Goal: Transaction & Acquisition: Book appointment/travel/reservation

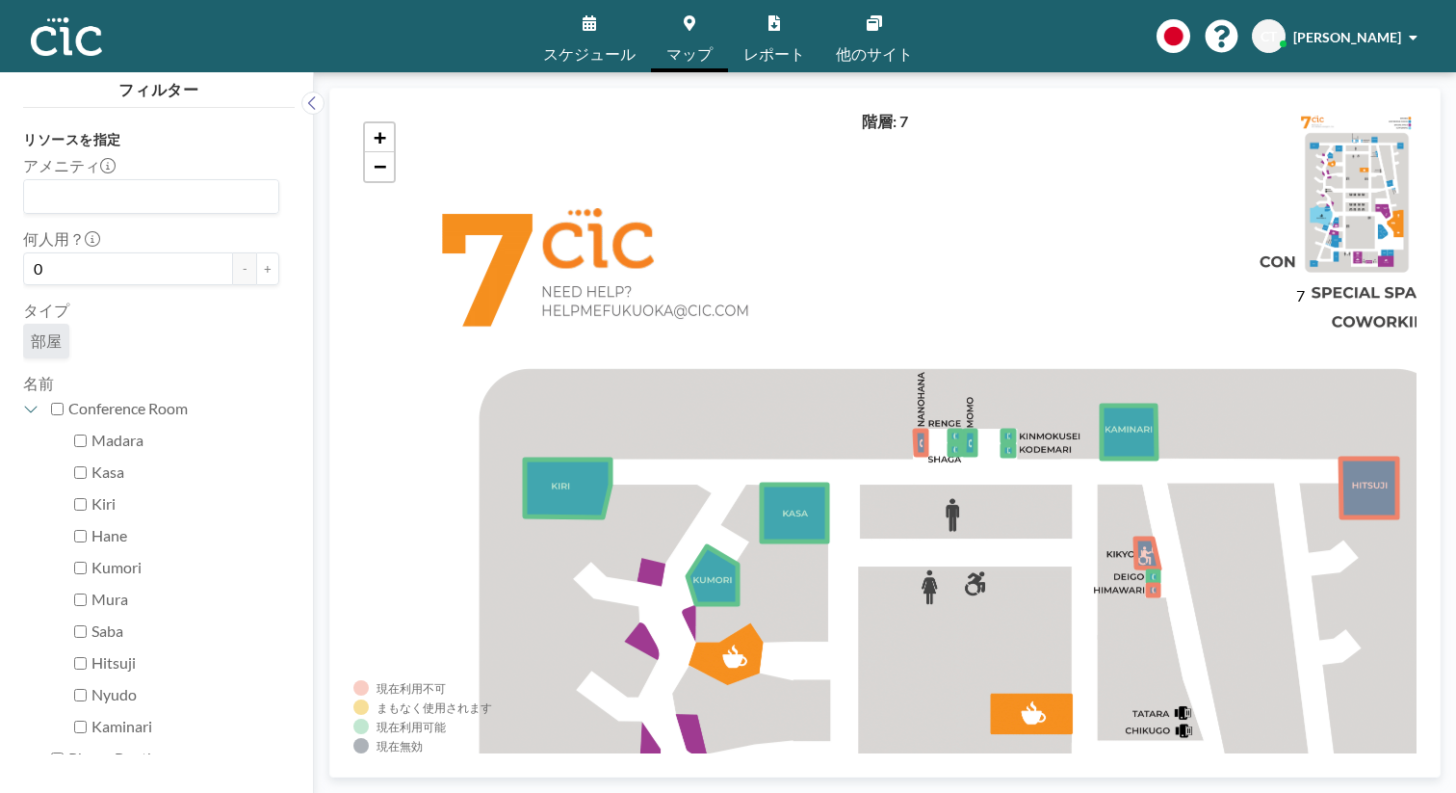
drag, startPoint x: 931, startPoint y: 648, endPoint x: 805, endPoint y: 544, distance: 163.5
click at [806, 545] on div "+ −" at bounding box center [884, 432] width 1063 height 641
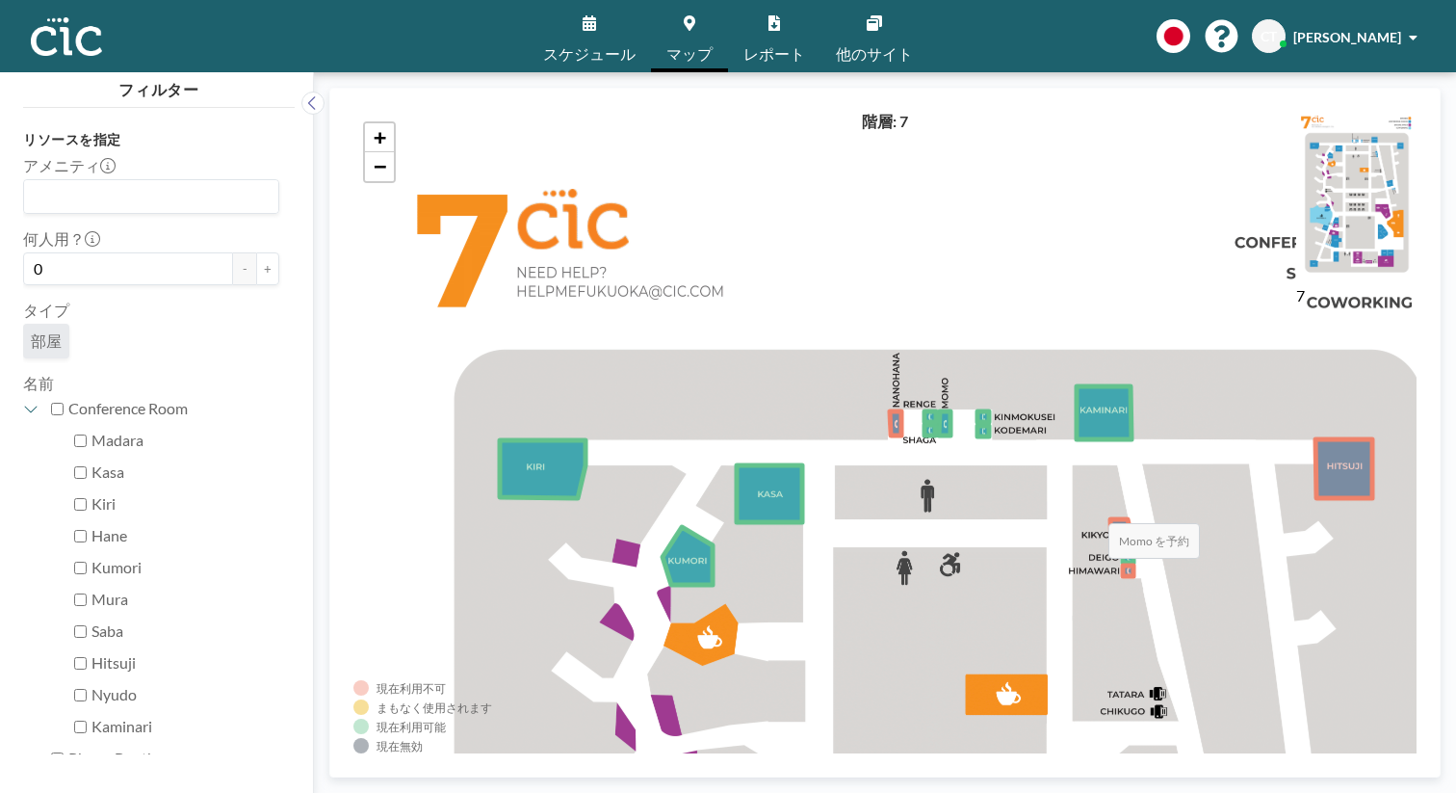
click at [939, 411] on icon at bounding box center [945, 423] width 12 height 24
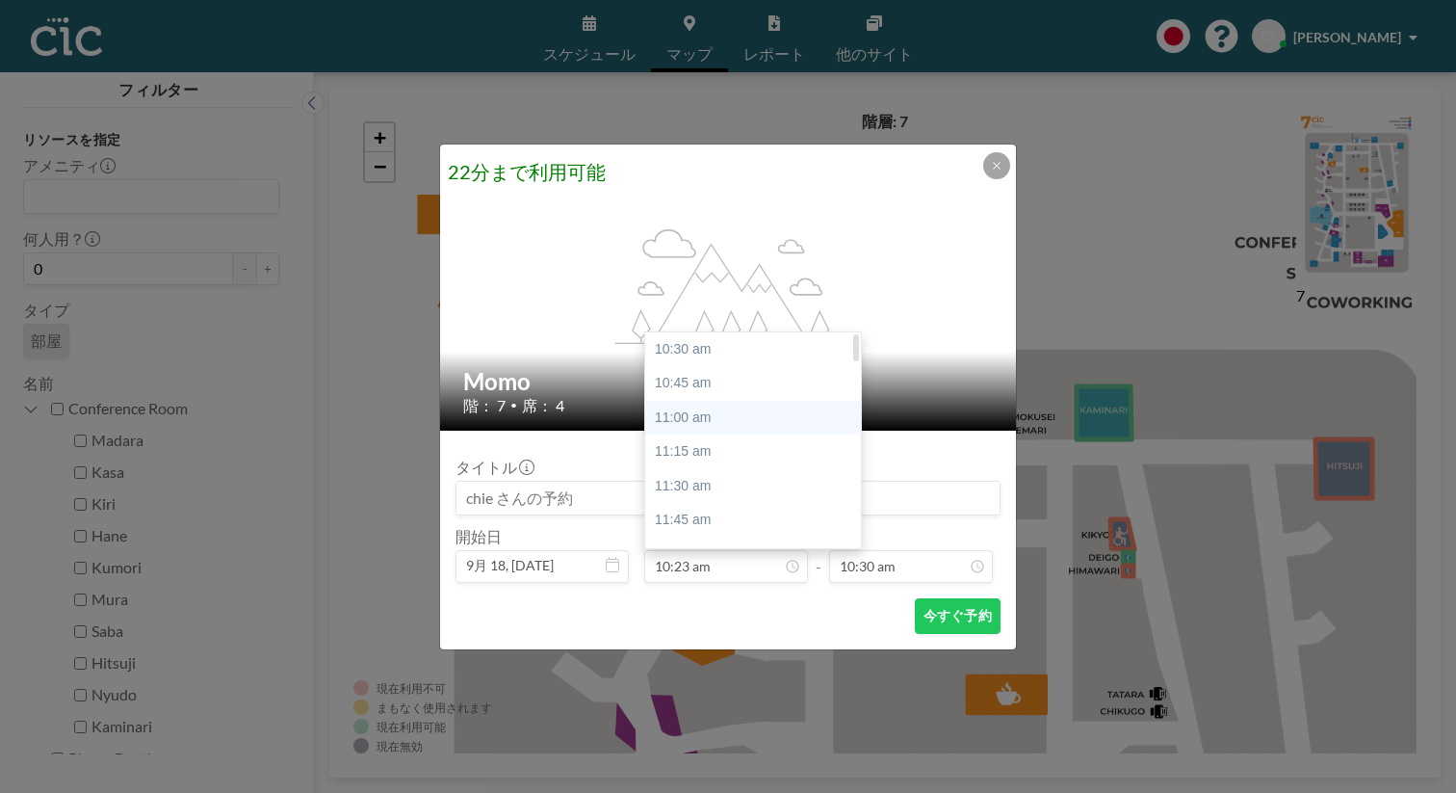
click at [719, 401] on div "11:00 am" at bounding box center [753, 418] width 216 height 35
type input "11:00 am"
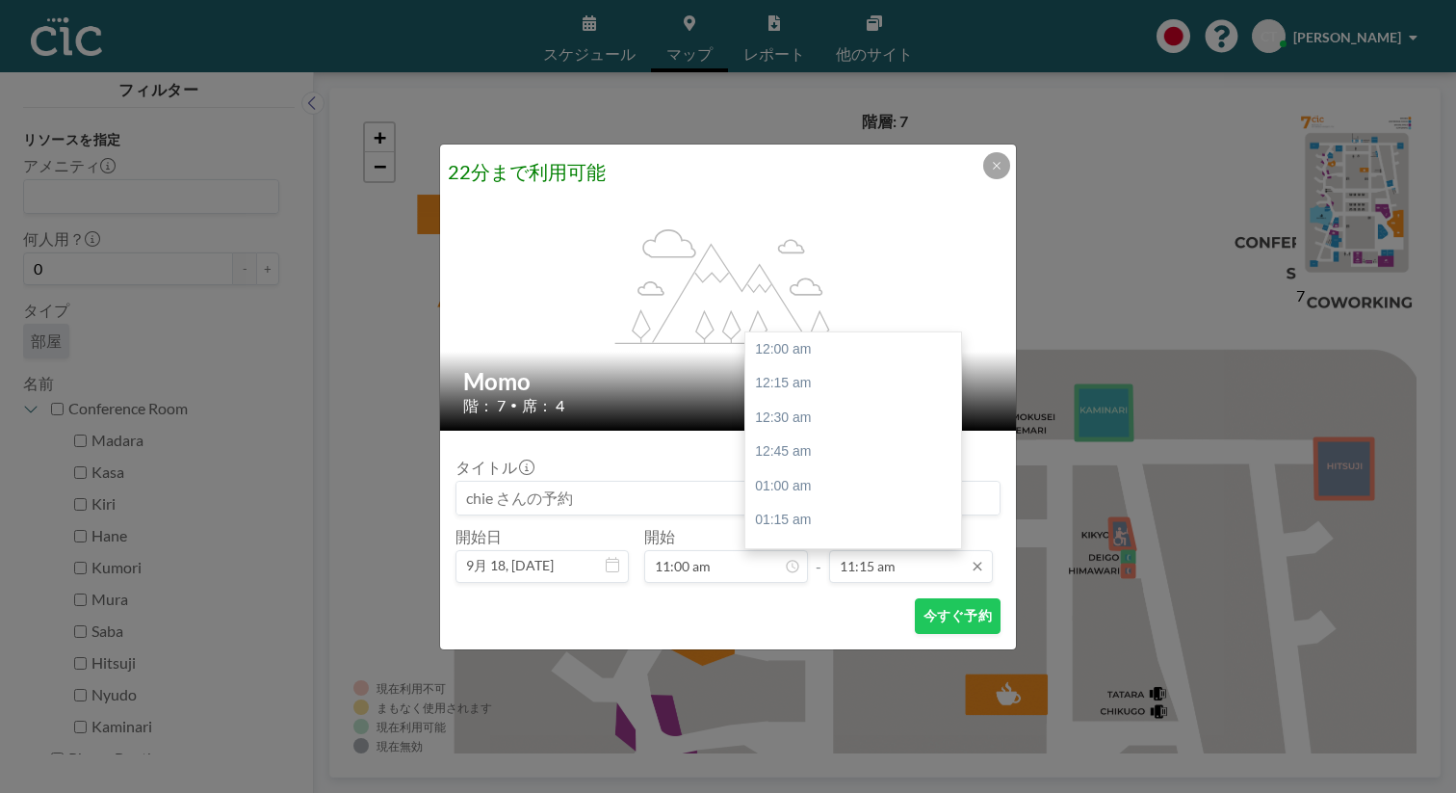
scroll to position [1383, 0]
click at [858, 550] on input "11:15 am" at bounding box center [911, 566] width 164 height 33
click at [801, 594] on div "12:00 pm" at bounding box center [853, 611] width 216 height 35
type input "12:00 pm"
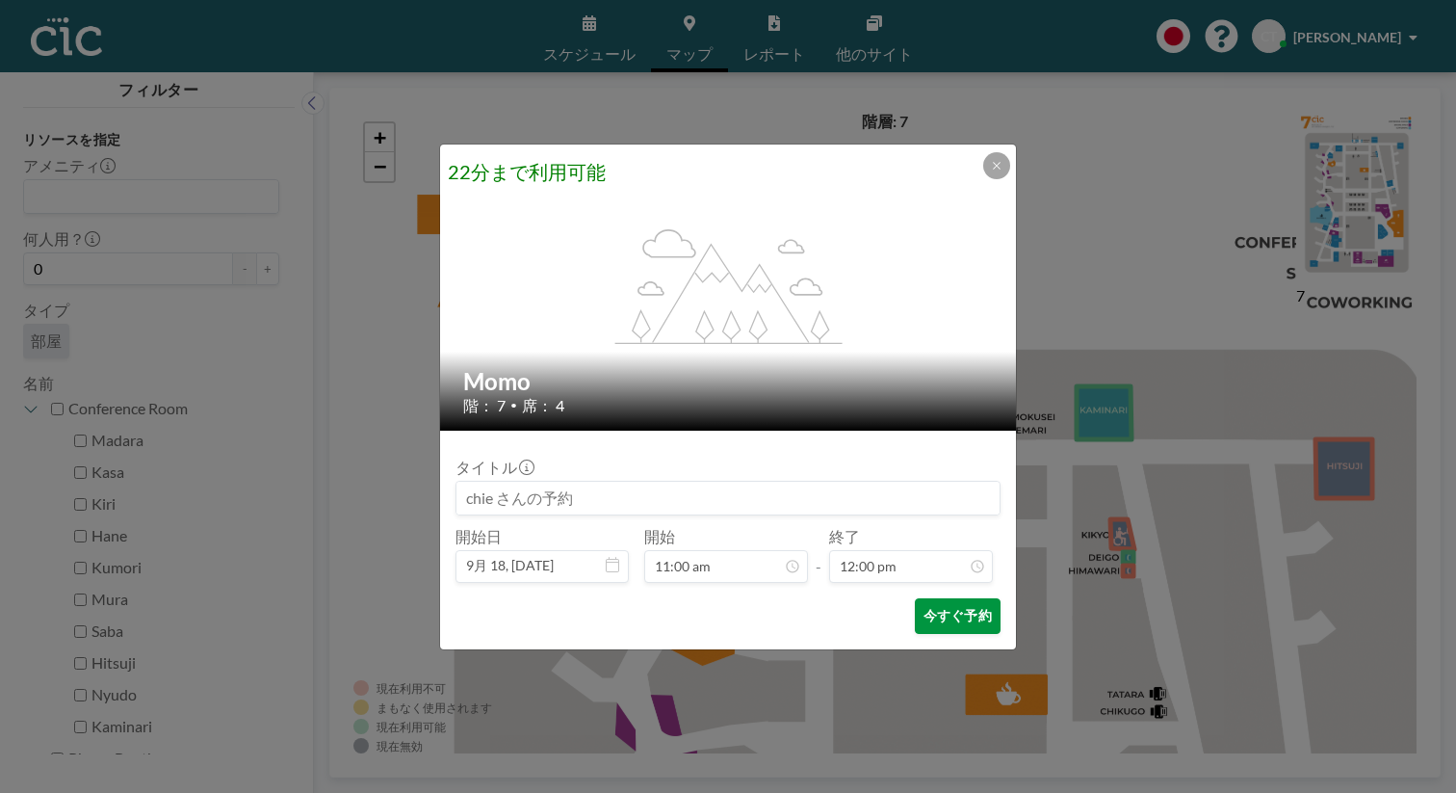
scroll to position [1476, 0]
click at [918, 598] on button "今すぐ予約" at bounding box center [958, 616] width 86 height 36
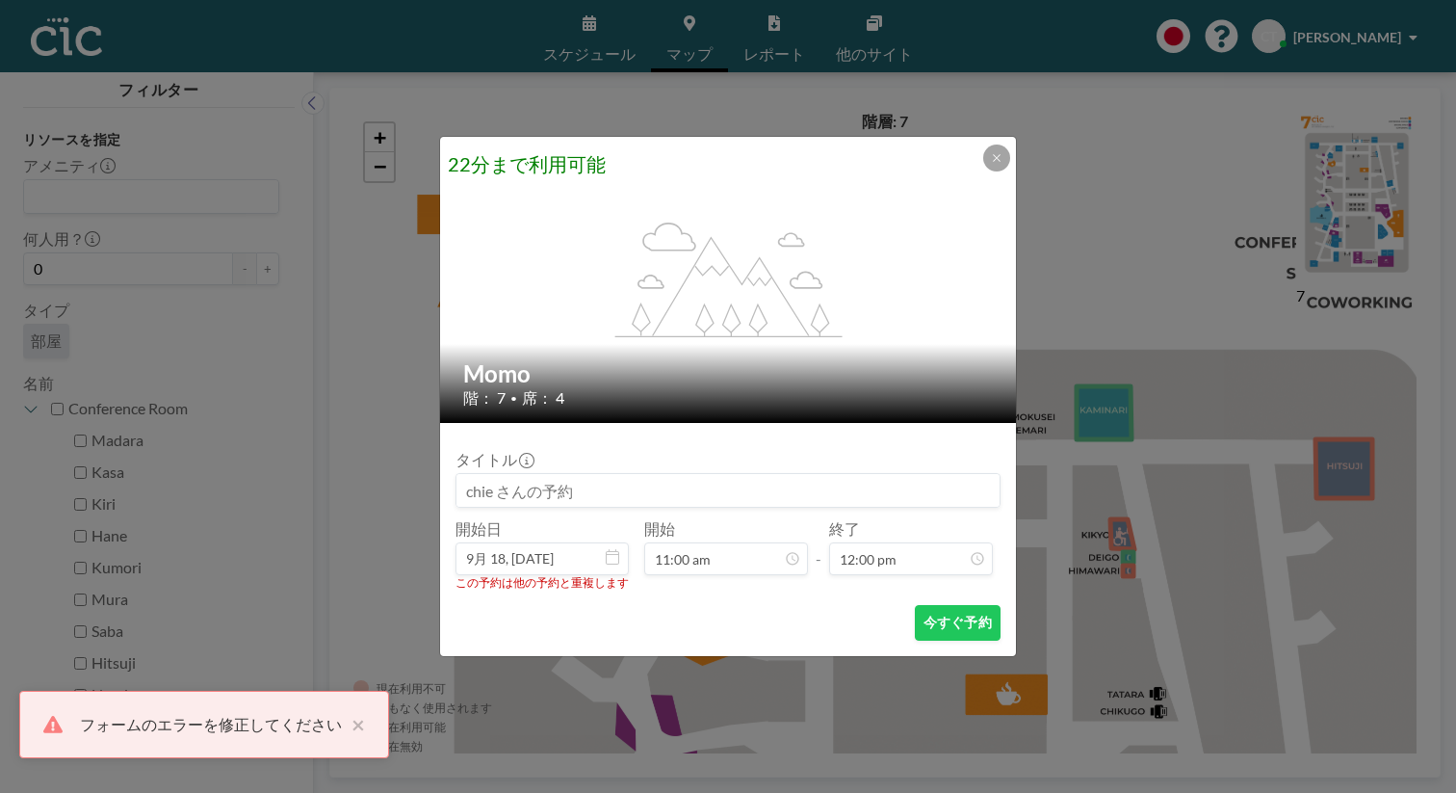
scroll to position [0, 0]
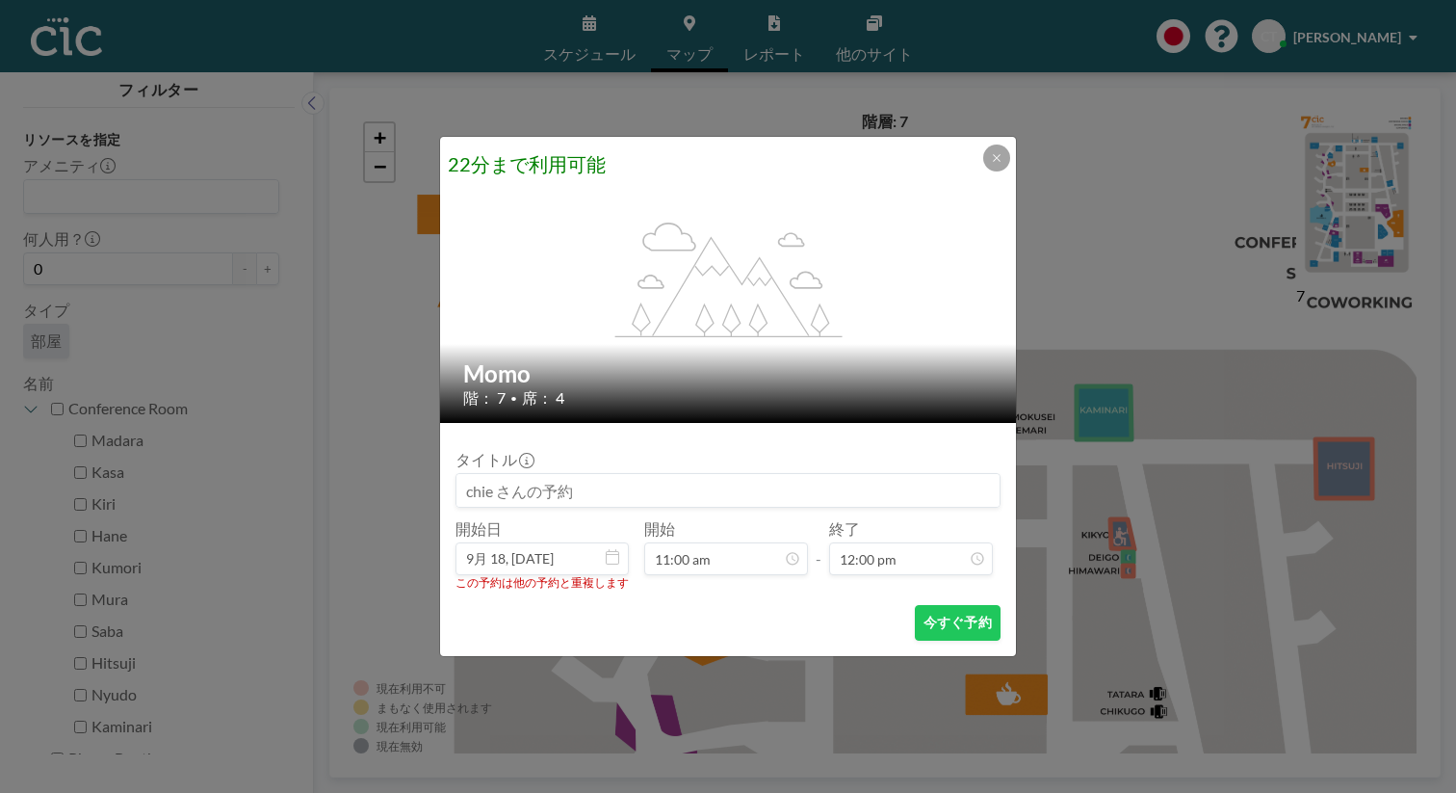
click at [614, 23] on div "22分まで利用可能 flex-grow: 1.2; Momo 階： 7 • 席： 4 タイトル 開始日 9月 18, 2025 開始 11:00 am - 終…" at bounding box center [728, 396] width 1456 height 793
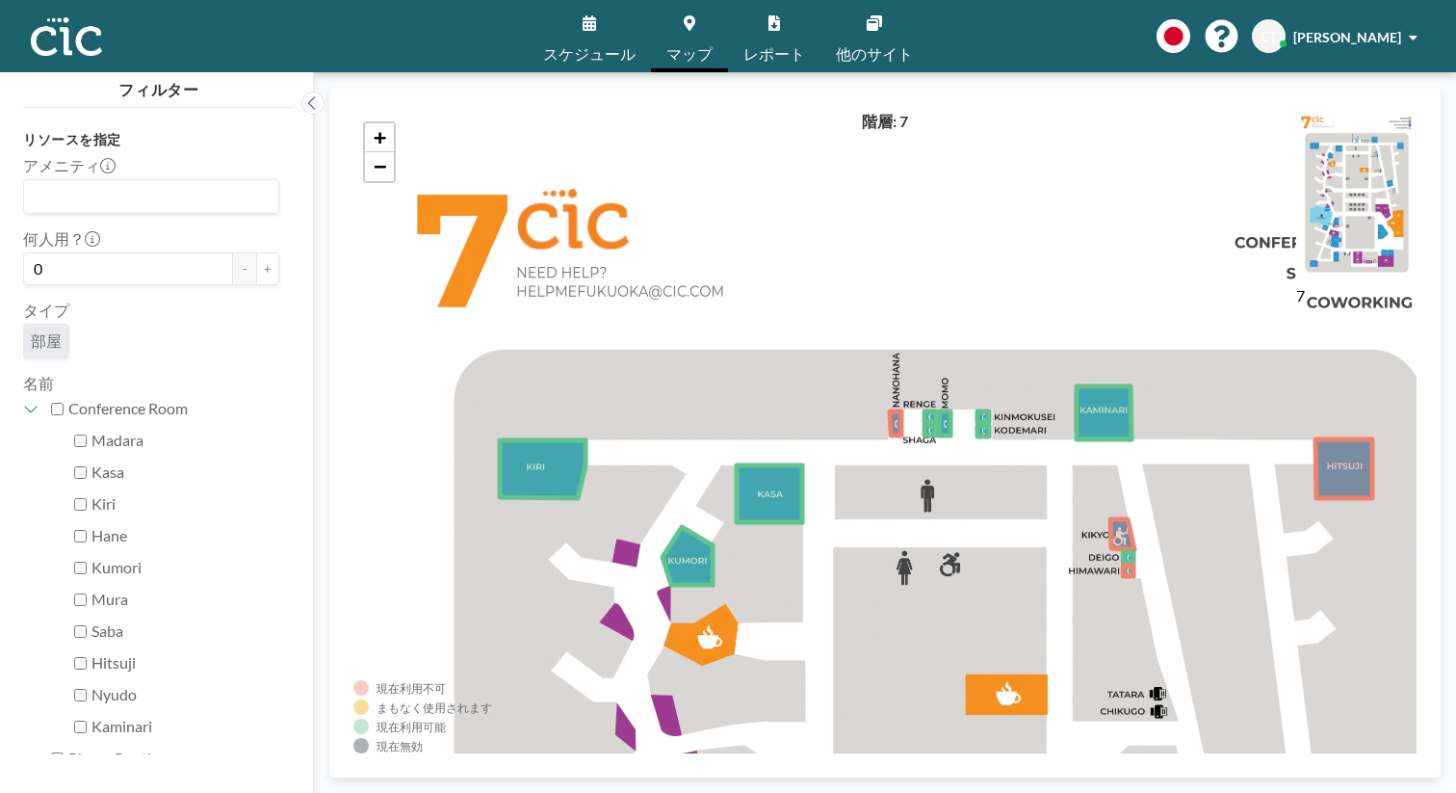
click at [596, 23] on icon at bounding box center [589, 22] width 13 height 15
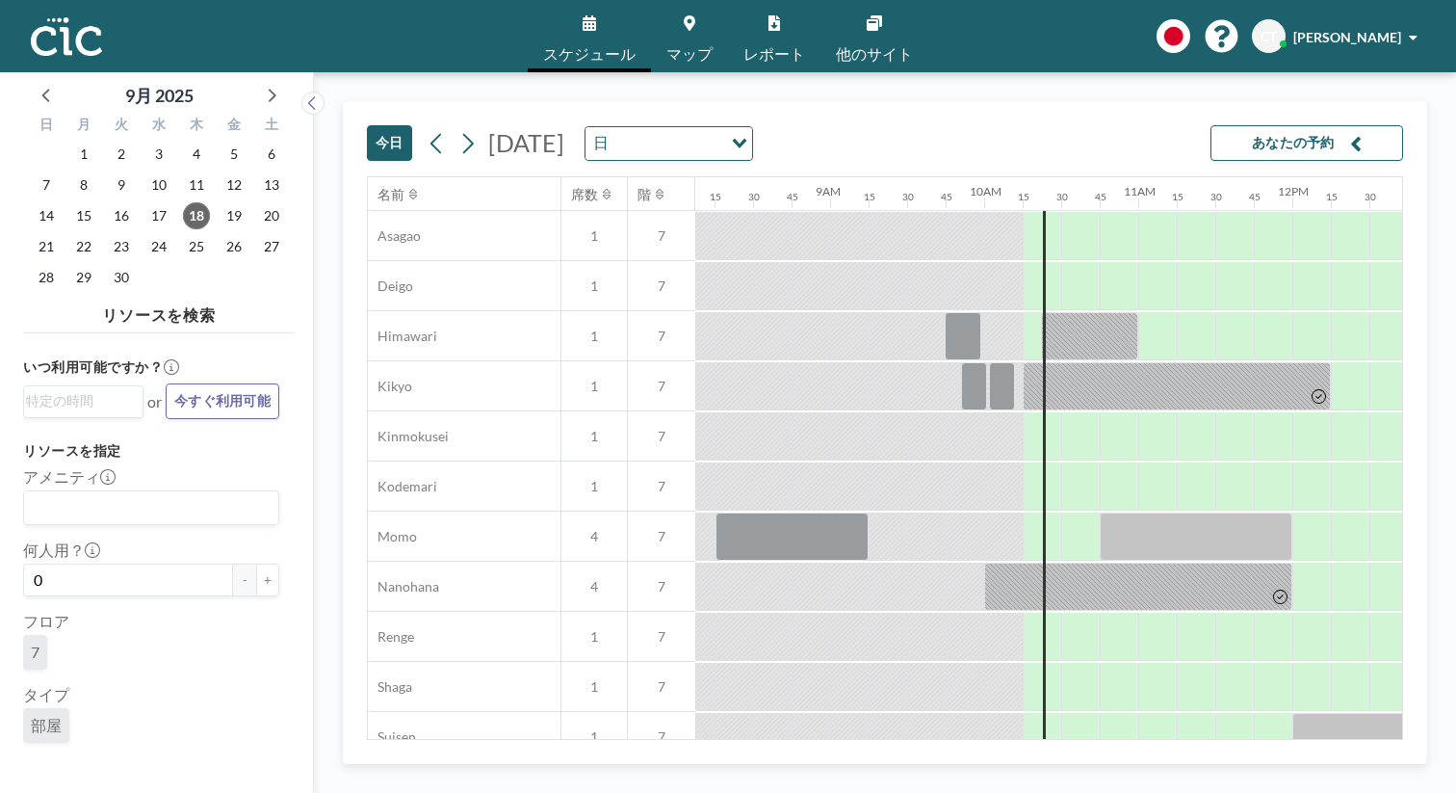
scroll to position [625, 1252]
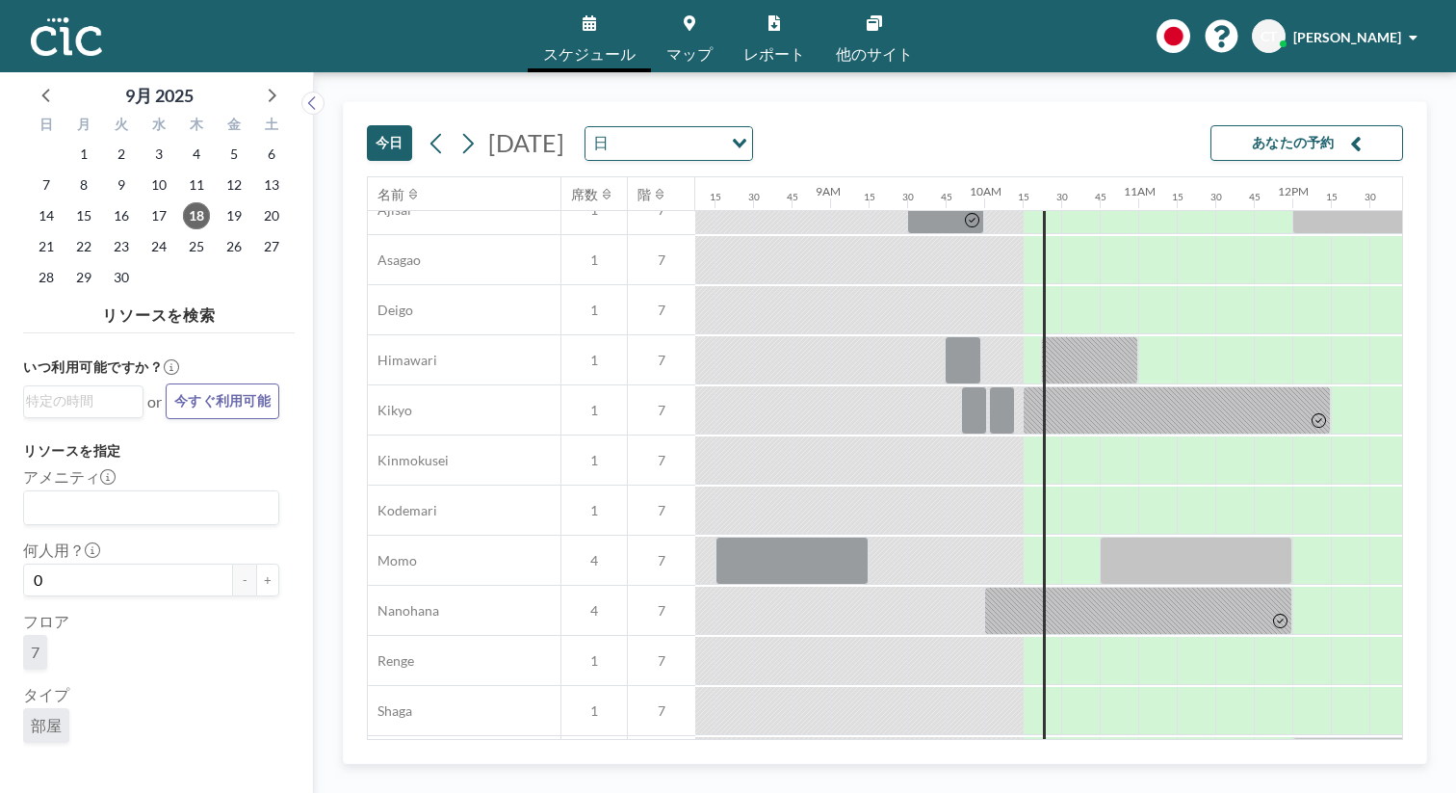
click at [689, 26] on link "マップ" at bounding box center [689, 36] width 77 height 72
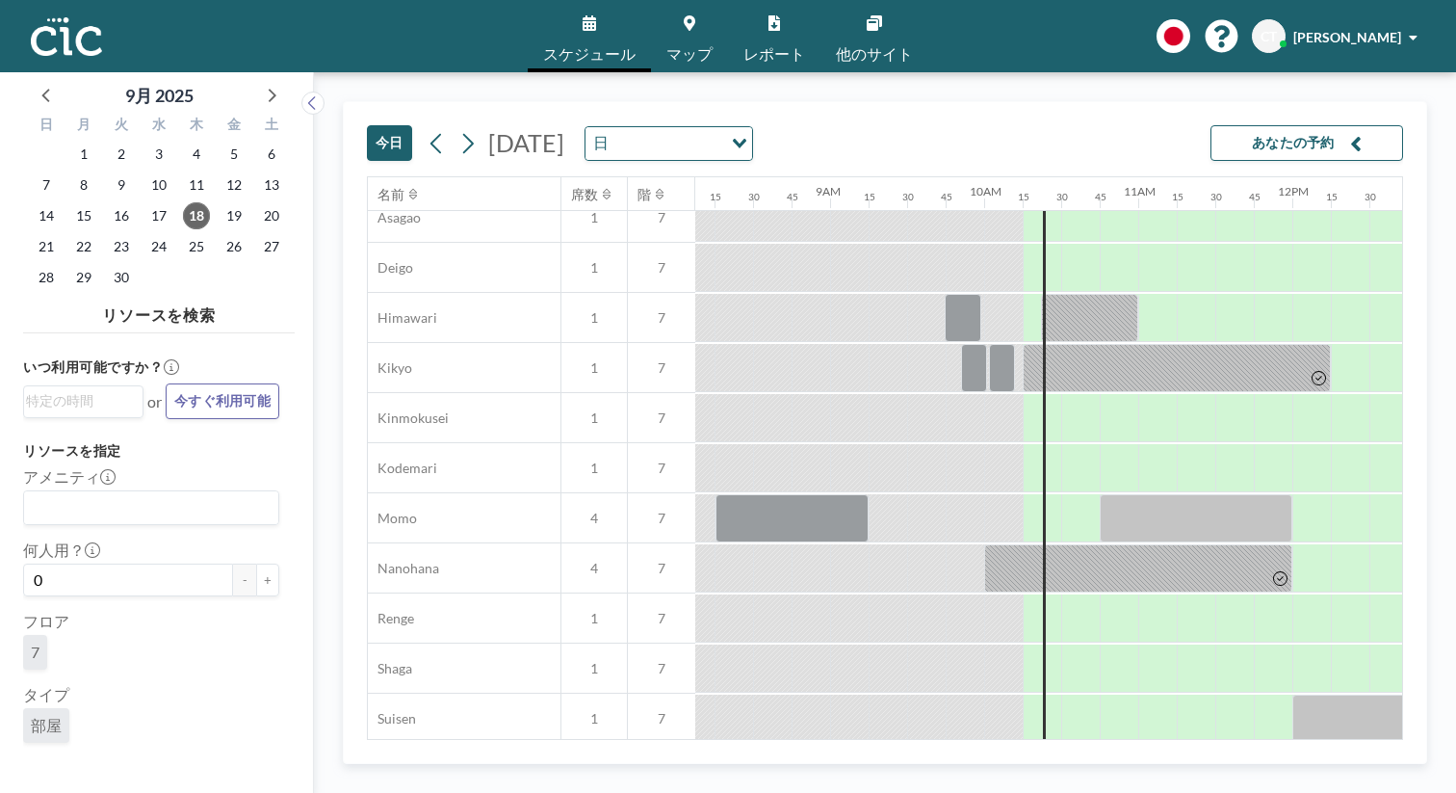
scroll to position [671, 1252]
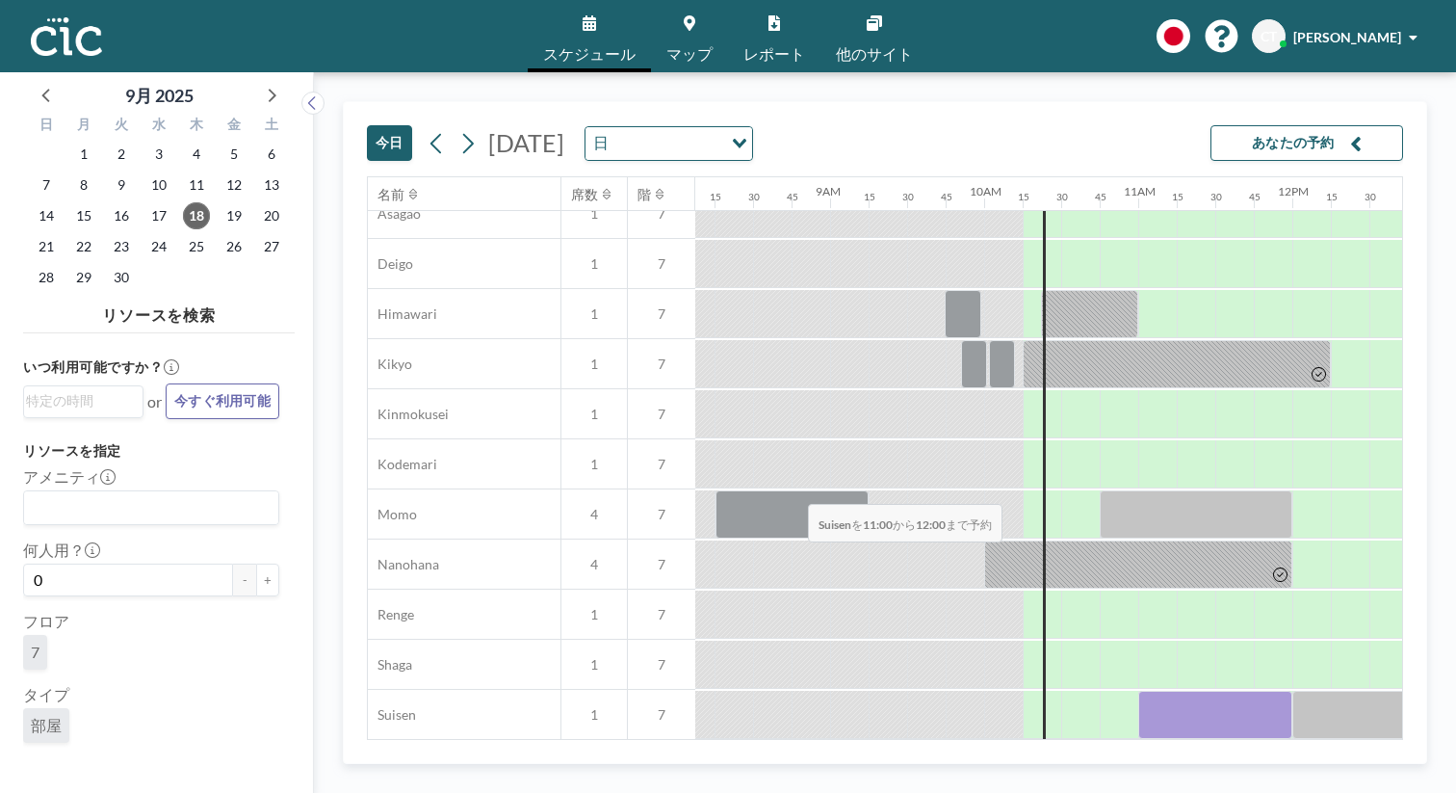
drag, startPoint x: 704, startPoint y: 463, endPoint x: 805, endPoint y: 458, distance: 101.3
click at [1138, 691] on div at bounding box center [1215, 715] width 154 height 48
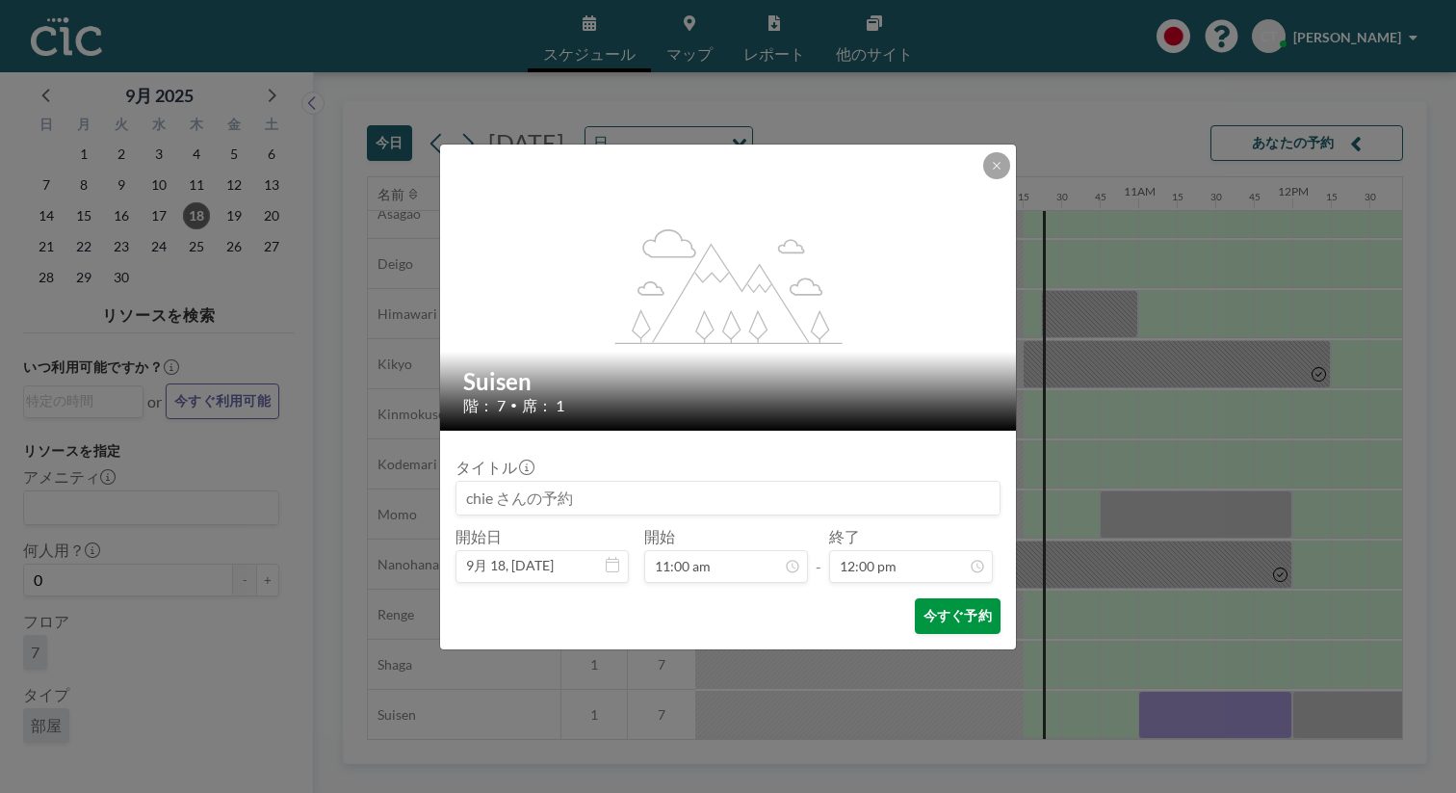
scroll to position [1476, 0]
click at [921, 598] on button "今すぐ予約" at bounding box center [958, 616] width 86 height 36
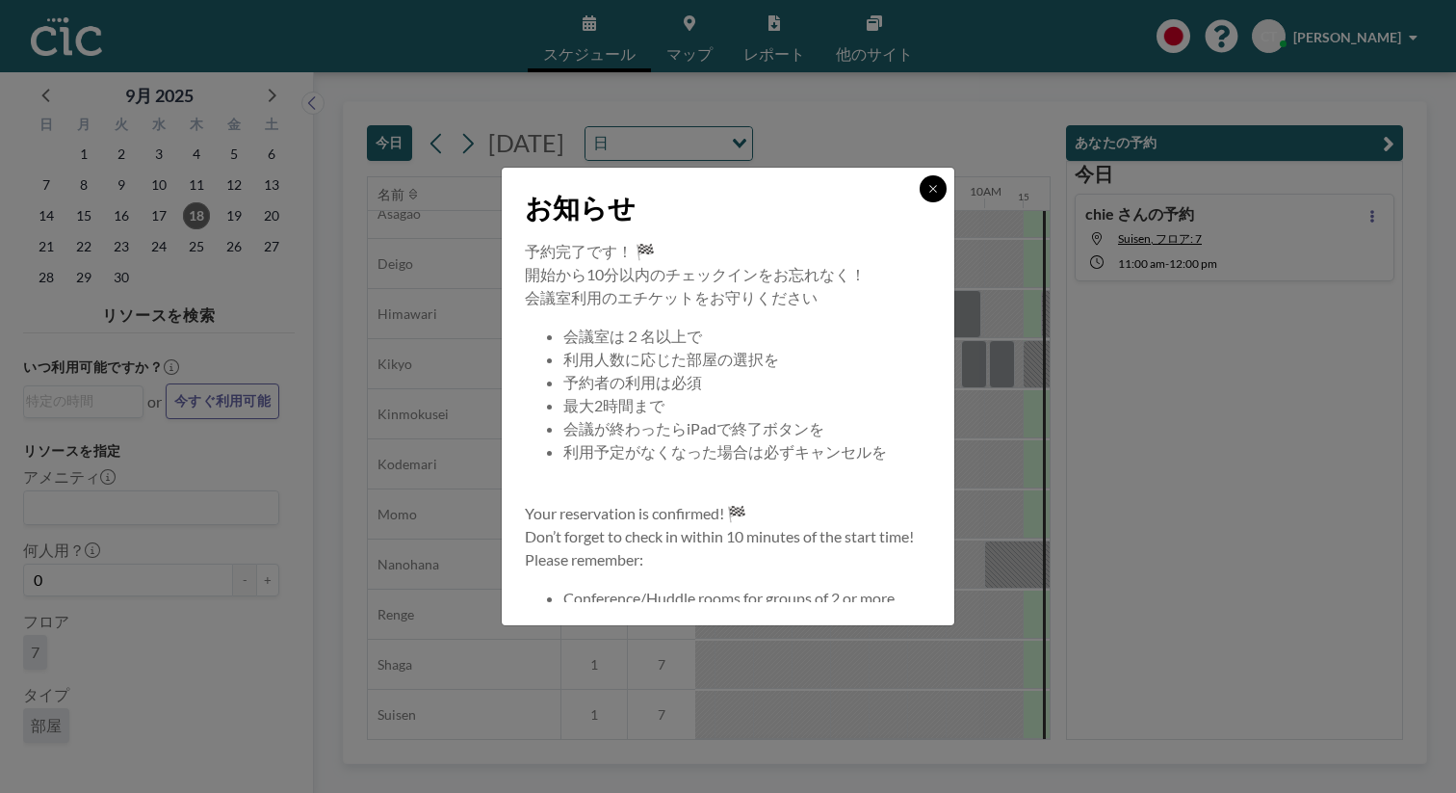
click at [920, 202] on button at bounding box center [933, 188] width 27 height 27
